Goal: Navigation & Orientation: Find specific page/section

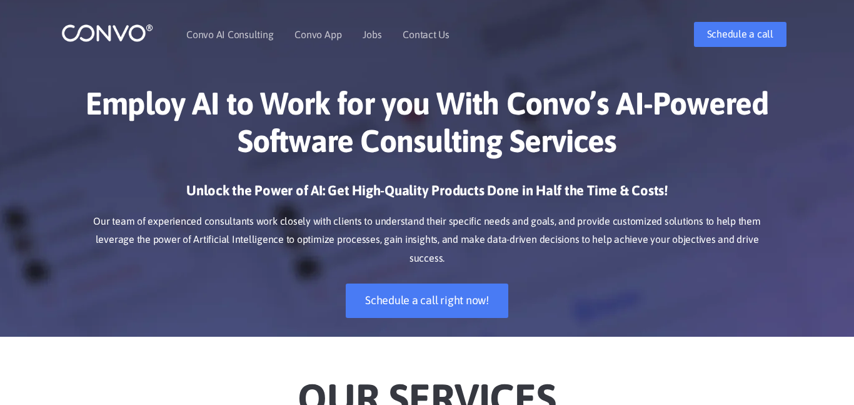
click at [188, 295] on div "Unlock the Power of AI: Get High-Quality Products Done in Half the Time & Costs…" at bounding box center [427, 258] width 694 height 155
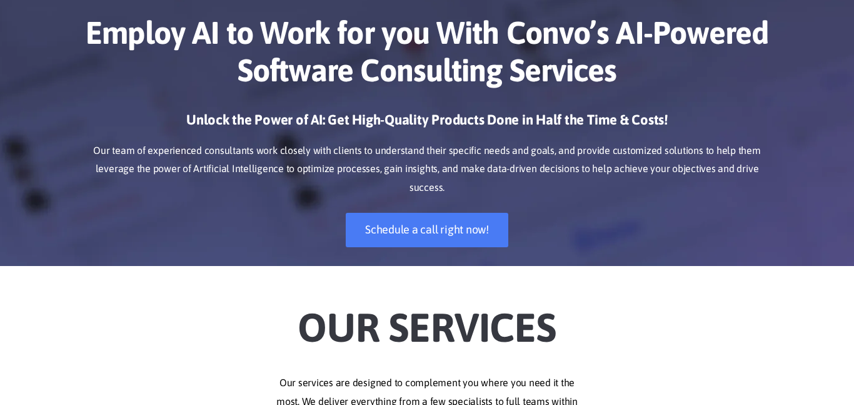
scroll to position [78, 0]
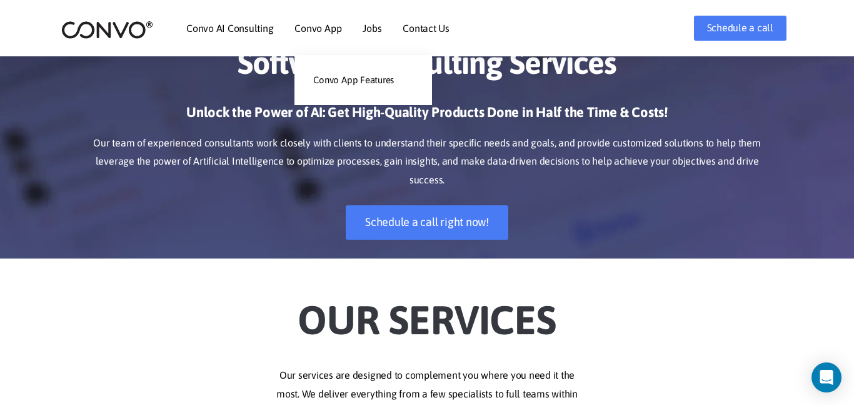
click at [334, 33] on link "Convo App" at bounding box center [318, 28] width 47 height 10
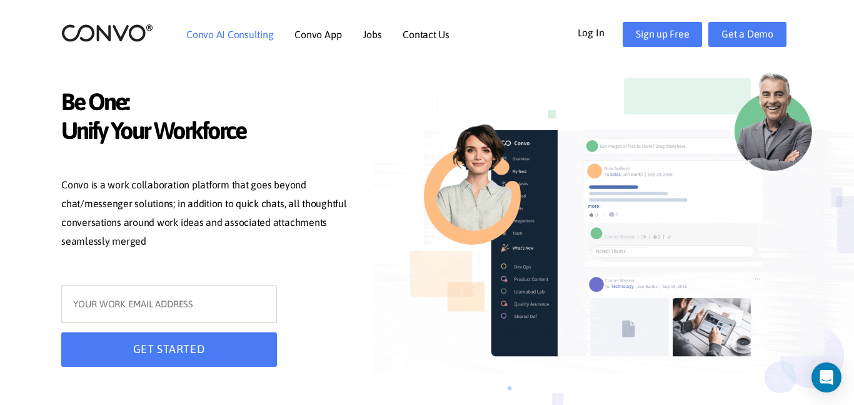
click at [233, 30] on link "Convo AI Consulting" at bounding box center [229, 34] width 87 height 10
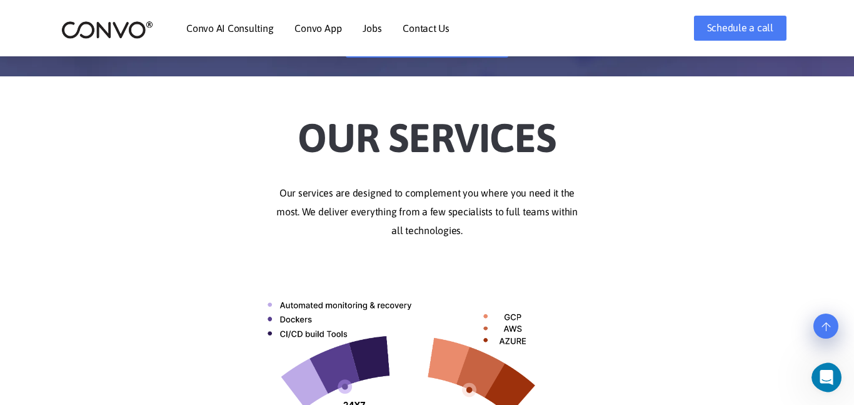
click at [690, 184] on p "Our services are designed to complement you where you need it the most. We deli…" at bounding box center [427, 212] width 694 height 56
